Goal: Task Accomplishment & Management: Use online tool/utility

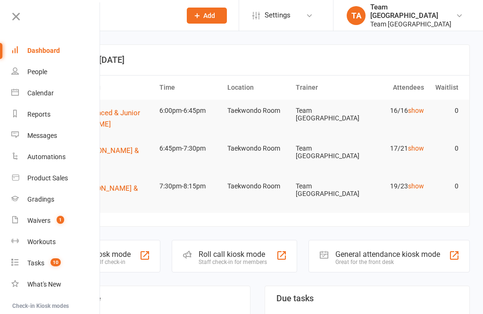
click at [53, 97] on link "Calendar" at bounding box center [55, 93] width 89 height 21
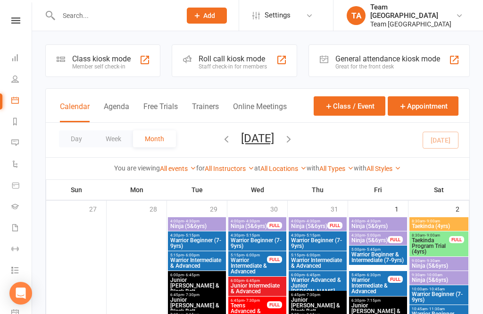
click at [77, 145] on button "Day" at bounding box center [76, 138] width 35 height 17
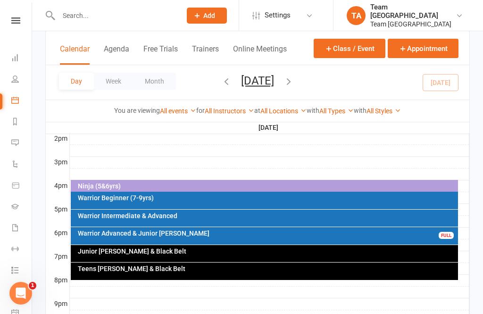
scroll to position [398, 0]
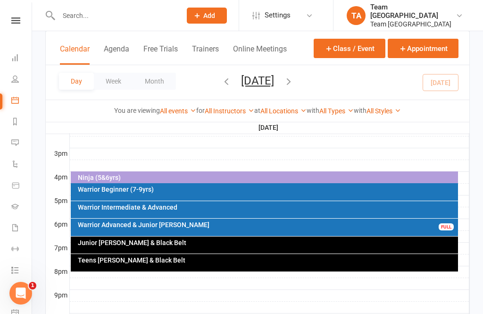
click at [211, 228] on div "Warrior Advanced & Junior [PERSON_NAME] FULL" at bounding box center [265, 226] width 388 height 17
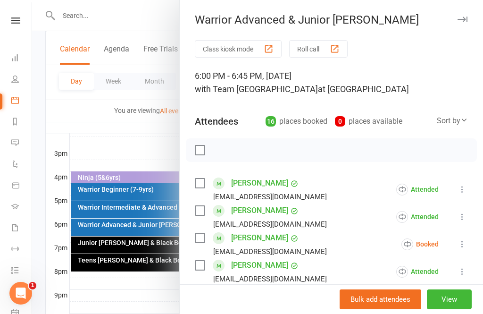
click at [467, 242] on icon at bounding box center [462, 243] width 9 height 9
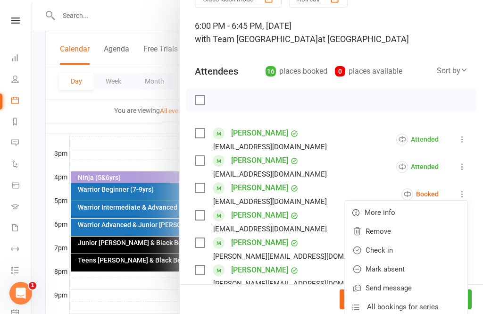
scroll to position [60, 0]
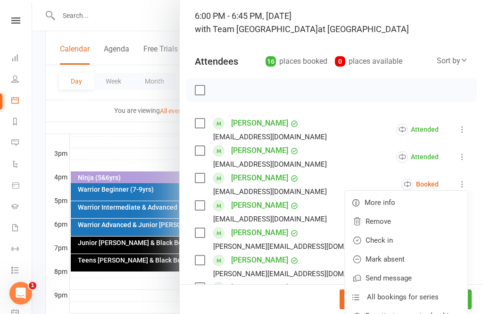
click at [419, 261] on link "Mark absent" at bounding box center [406, 259] width 123 height 19
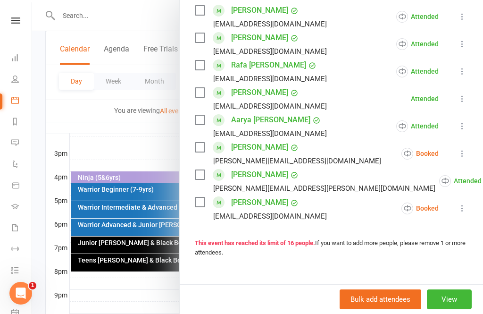
scroll to position [392, 0]
click at [464, 156] on icon at bounding box center [462, 152] width 9 height 9
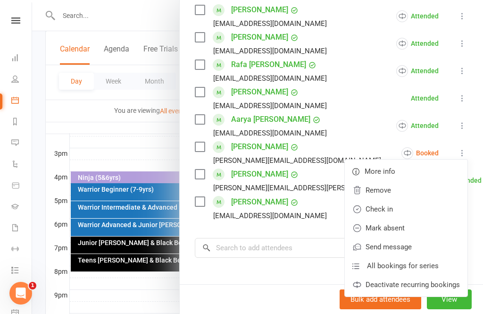
click at [326, 135] on li "Aarya [PERSON_NAME] [EMAIL_ADDRESS][DOMAIN_NAME] Attended More info Remove Mark…" at bounding box center [331, 125] width 273 height 27
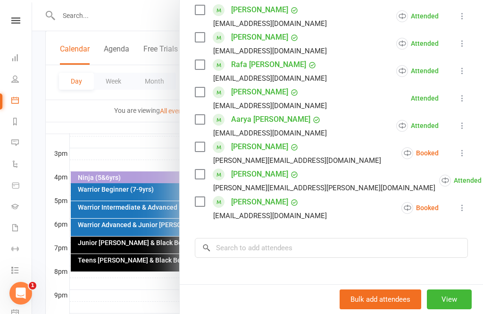
click at [461, 206] on icon at bounding box center [462, 207] width 9 height 9
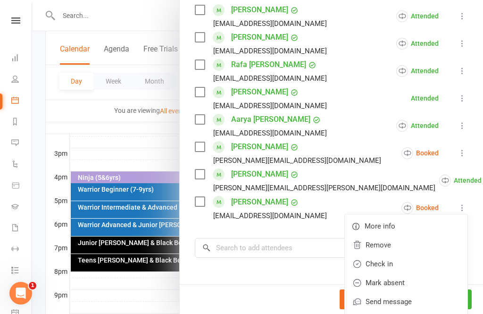
click at [415, 262] on link "Check in" at bounding box center [406, 263] width 123 height 19
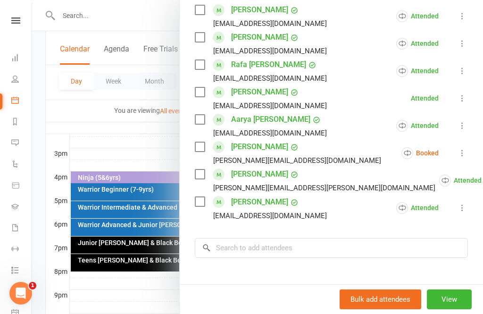
click at [462, 150] on icon at bounding box center [462, 152] width 9 height 9
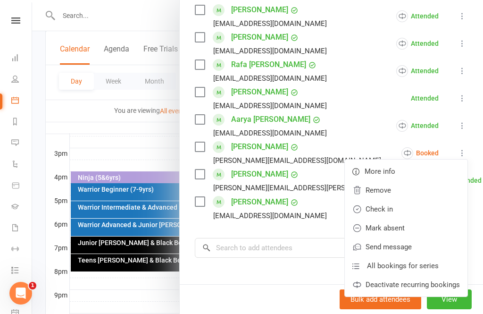
click at [411, 227] on link "Mark absent" at bounding box center [406, 227] width 123 height 19
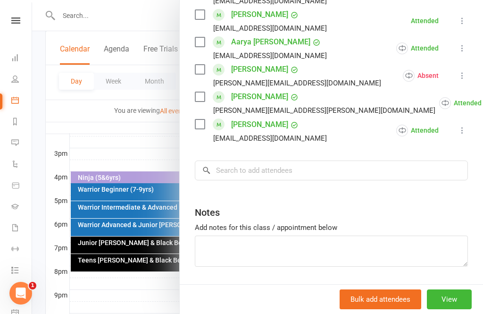
scroll to position [469, 0]
click at [267, 98] on link "[PERSON_NAME]" at bounding box center [259, 97] width 57 height 15
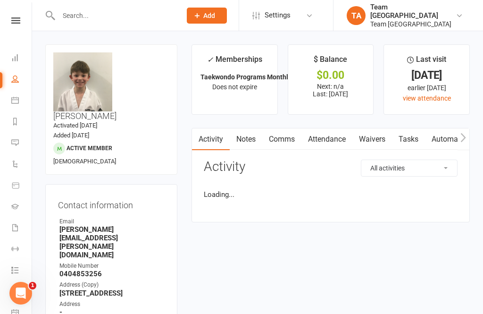
click at [254, 93] on li "✓ Memberships Taekwondo Programs Monthly Instalment Memb... Does not expire" at bounding box center [235, 79] width 86 height 70
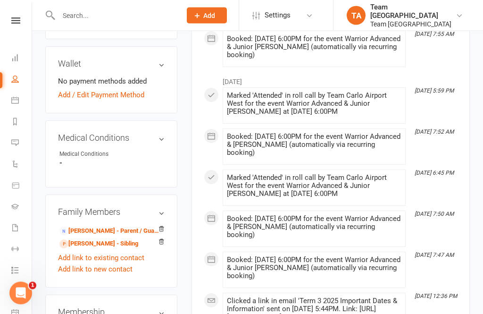
scroll to position [501, 0]
click at [110, 226] on link "[PERSON_NAME] - Parent / Guardian" at bounding box center [109, 231] width 100 height 10
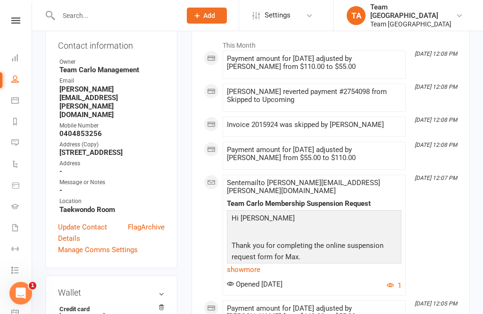
scroll to position [178, 0]
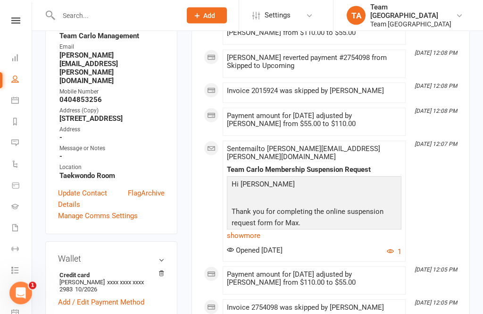
click at [250, 229] on link "show more" at bounding box center [314, 235] width 175 height 13
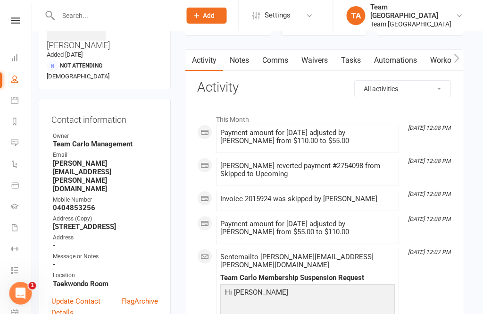
scroll to position [0, 0]
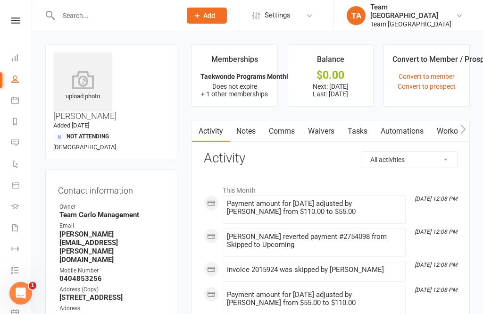
click at [17, 20] on icon at bounding box center [15, 20] width 9 height 6
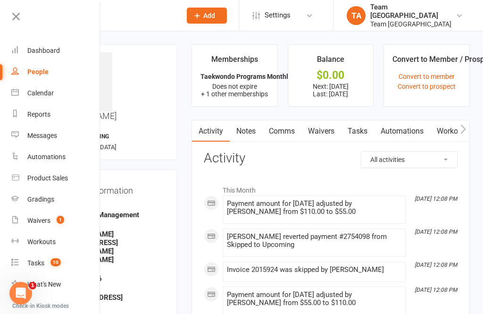
click at [52, 90] on div "Calendar" at bounding box center [40, 93] width 26 height 8
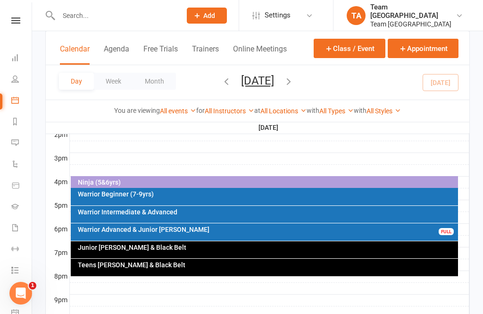
scroll to position [423, 0]
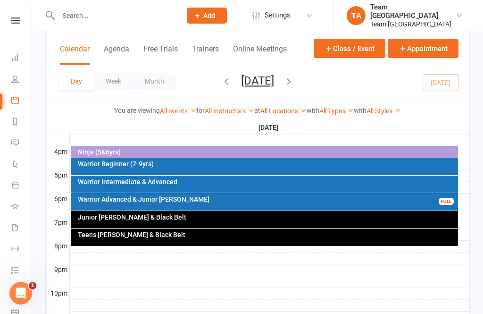
click at [235, 220] on div "Junior [PERSON_NAME] & Black Belt" at bounding box center [265, 219] width 388 height 17
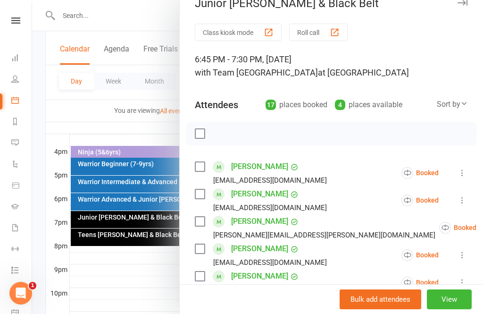
scroll to position [9, 0]
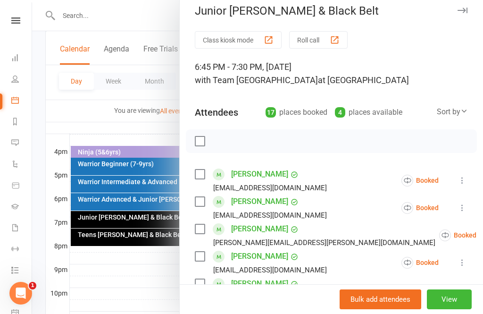
click at [461, 295] on button "View" at bounding box center [449, 299] width 45 height 20
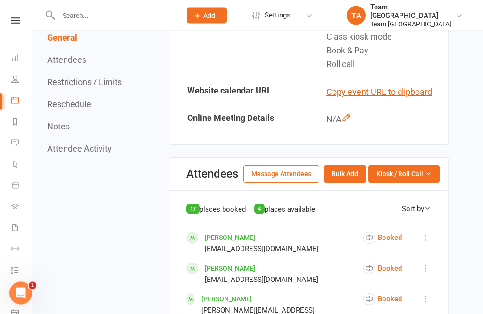
scroll to position [332, 0]
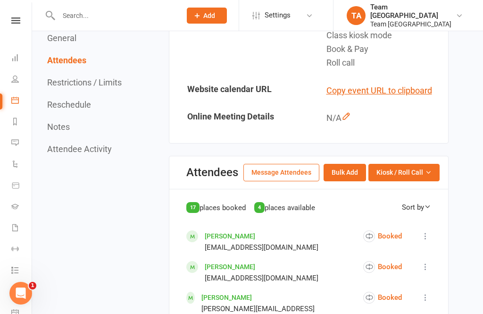
click at [430, 172] on button "Kiosk / Roll Call" at bounding box center [403, 172] width 71 height 17
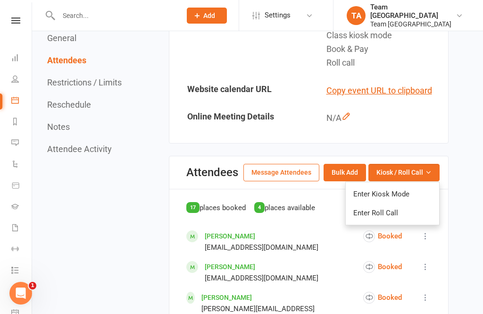
click at [417, 208] on link "Enter Roll Call" at bounding box center [392, 212] width 93 height 19
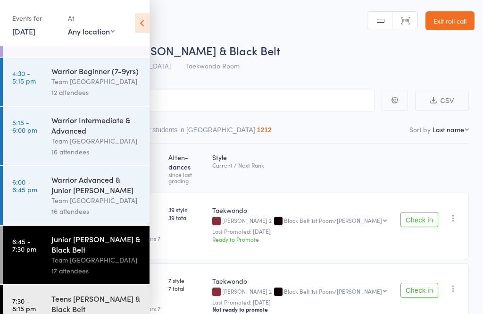
scroll to position [60, 0]
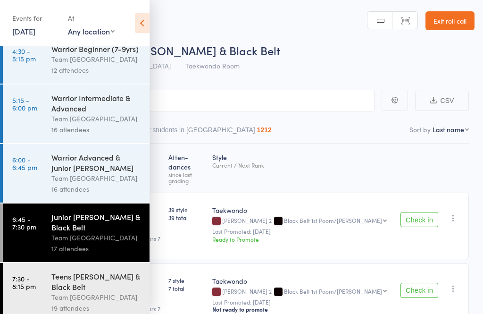
click at [145, 22] on icon at bounding box center [142, 23] width 15 height 20
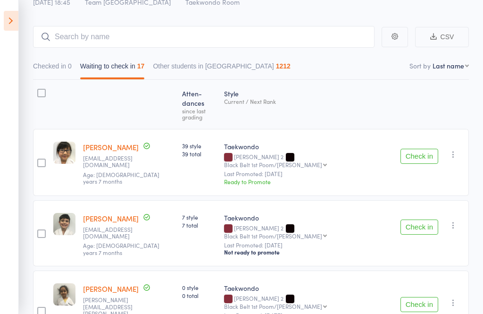
scroll to position [72, 0]
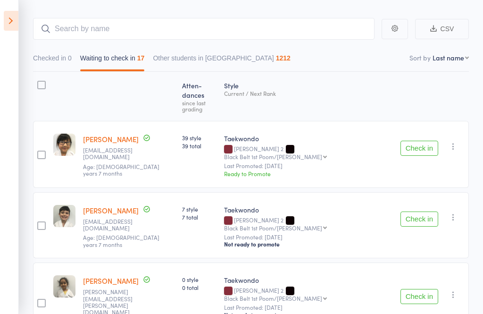
click at [416, 141] on button "Check in" at bounding box center [420, 148] width 38 height 15
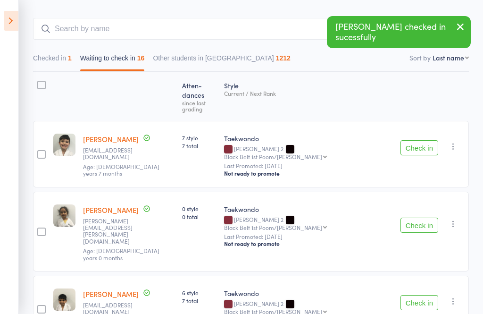
click at [414, 140] on button "Check in" at bounding box center [420, 147] width 38 height 15
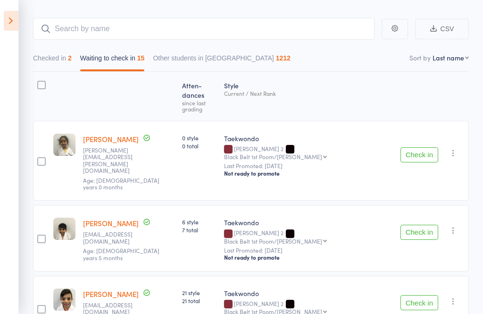
click at [412, 147] on button "Check in" at bounding box center [420, 154] width 38 height 15
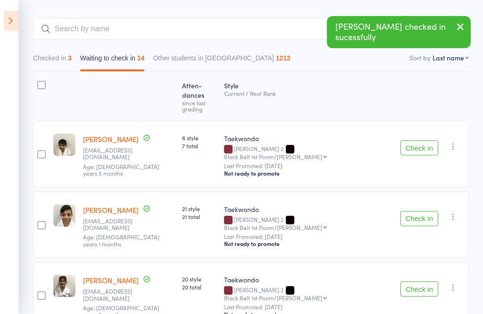
click at [418, 140] on button "Check in" at bounding box center [420, 147] width 38 height 15
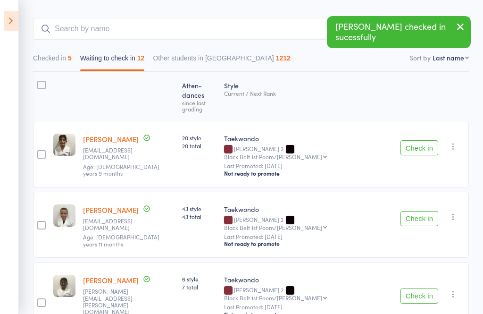
click at [419, 140] on button "Check in" at bounding box center [420, 147] width 38 height 15
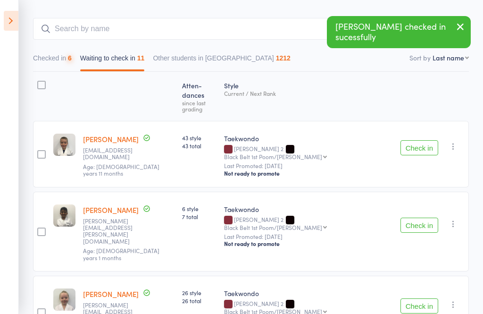
click at [420, 140] on button "Check in" at bounding box center [420, 147] width 38 height 15
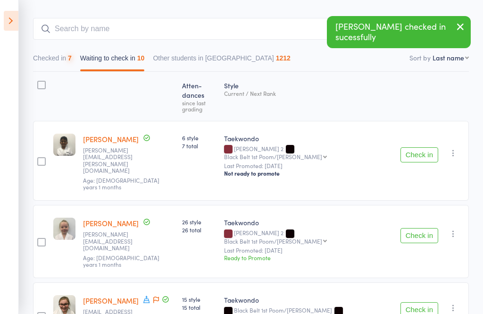
click at [426, 147] on button "Check in" at bounding box center [420, 154] width 38 height 15
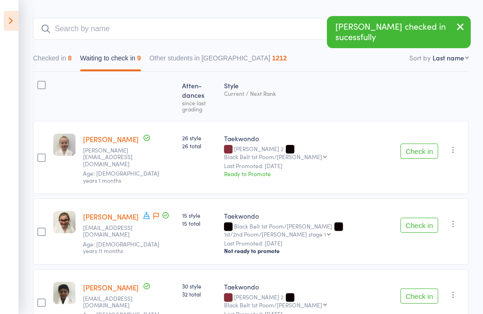
click at [422, 143] on button "Check in" at bounding box center [420, 150] width 38 height 15
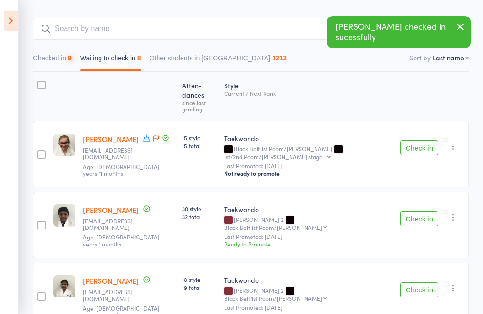
click at [420, 140] on button "Check in" at bounding box center [420, 147] width 38 height 15
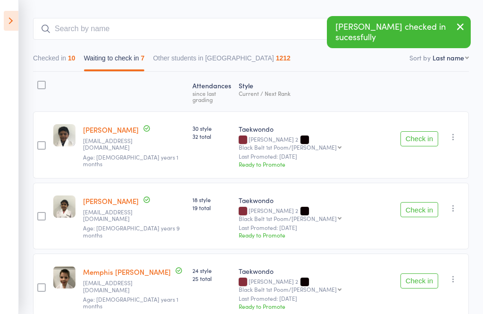
click at [419, 131] on button "Check in" at bounding box center [420, 138] width 38 height 15
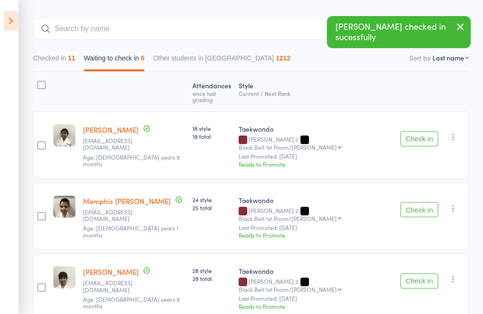
click at [421, 134] on button "Check in" at bounding box center [420, 138] width 38 height 15
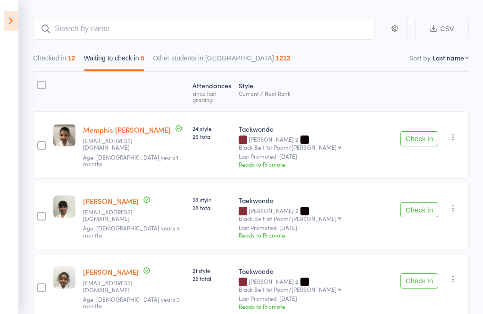
click at [455, 132] on icon "button" at bounding box center [453, 136] width 9 height 9
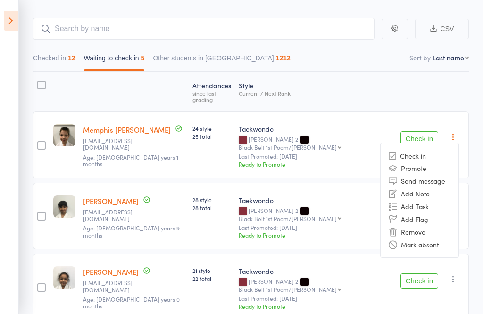
click at [443, 238] on li "Mark absent" at bounding box center [420, 244] width 78 height 13
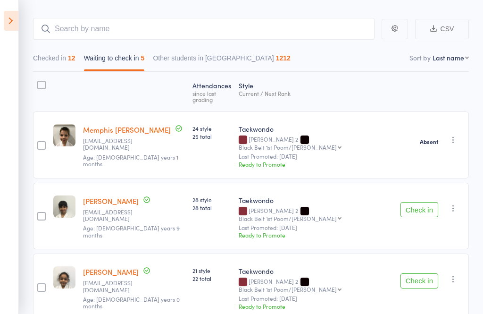
click at [423, 202] on button "Check in" at bounding box center [420, 209] width 38 height 15
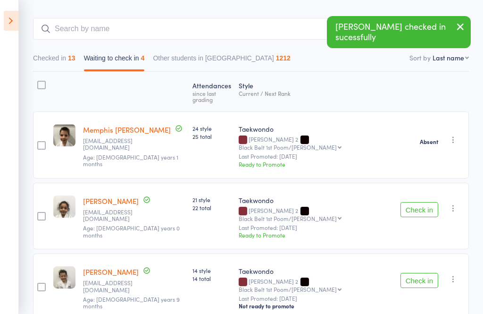
click at [414, 202] on button "Check in" at bounding box center [420, 209] width 38 height 15
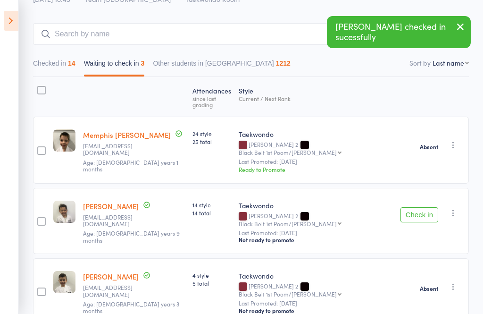
click at [421, 207] on button "Check in" at bounding box center [420, 214] width 38 height 15
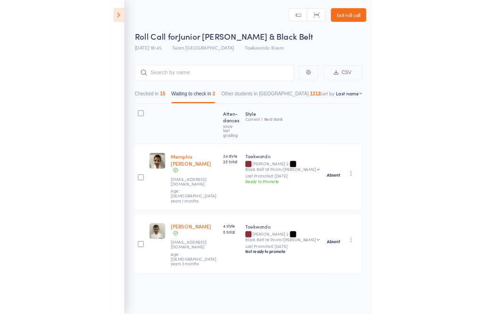
scroll to position [1, 0]
